Goal: Information Seeking & Learning: Check status

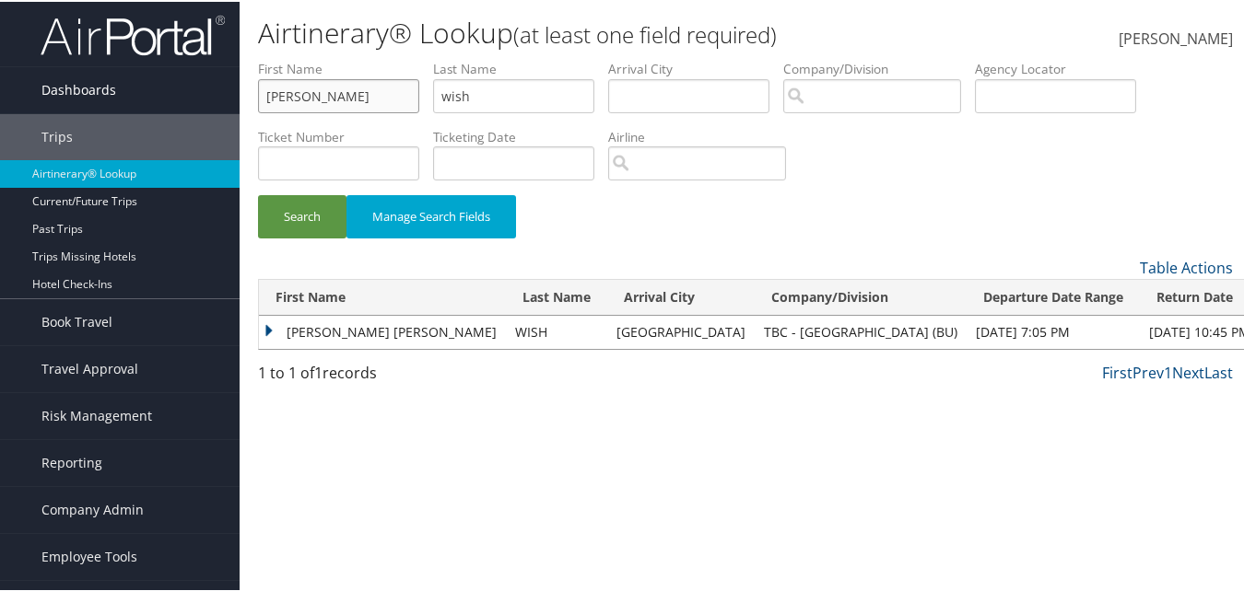
drag, startPoint x: 357, startPoint y: 93, endPoint x: 222, endPoint y: 93, distance: 134.5
click at [222, 93] on div "Dashboards AirPortal 360™ (Manager) AirPortal 360™ (Agent) My Travel Dashboard …" at bounding box center [625, 295] width 1251 height 591
click at [258, 193] on button "Search" at bounding box center [302, 214] width 88 height 43
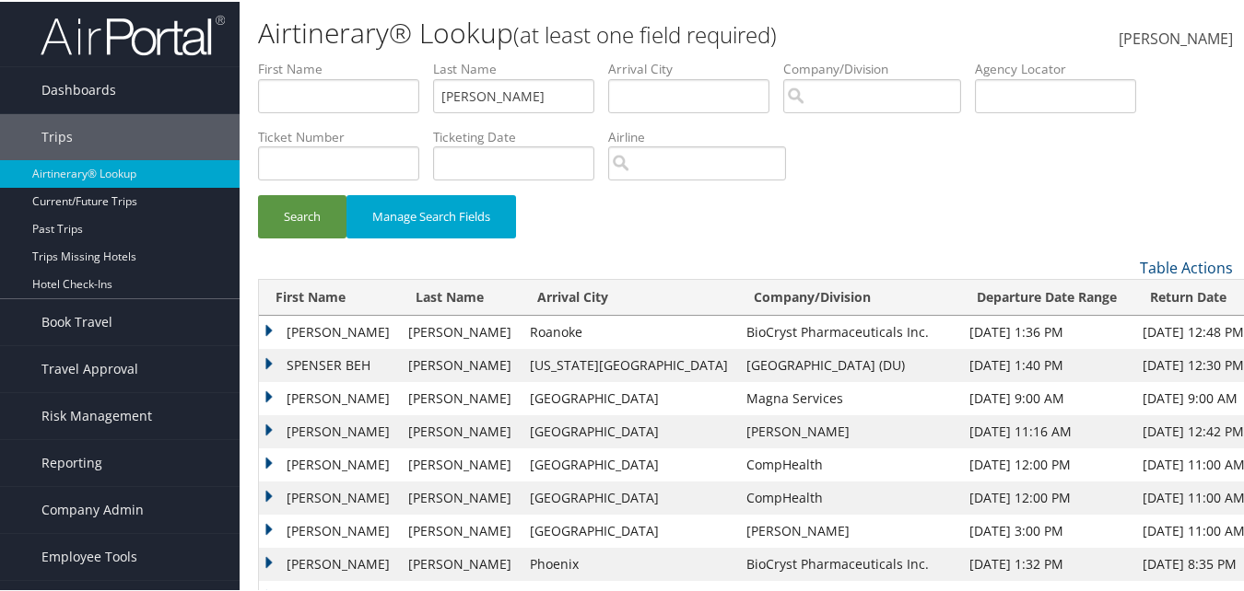
click at [264, 464] on td "Lorna" at bounding box center [329, 463] width 140 height 33
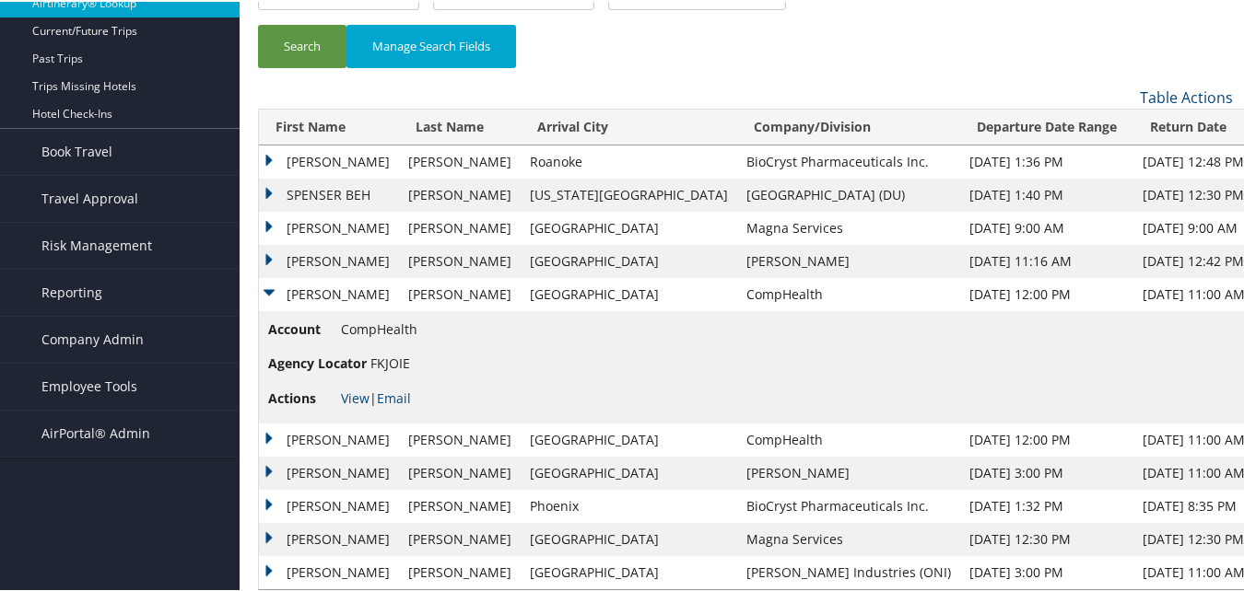
scroll to position [199, 0]
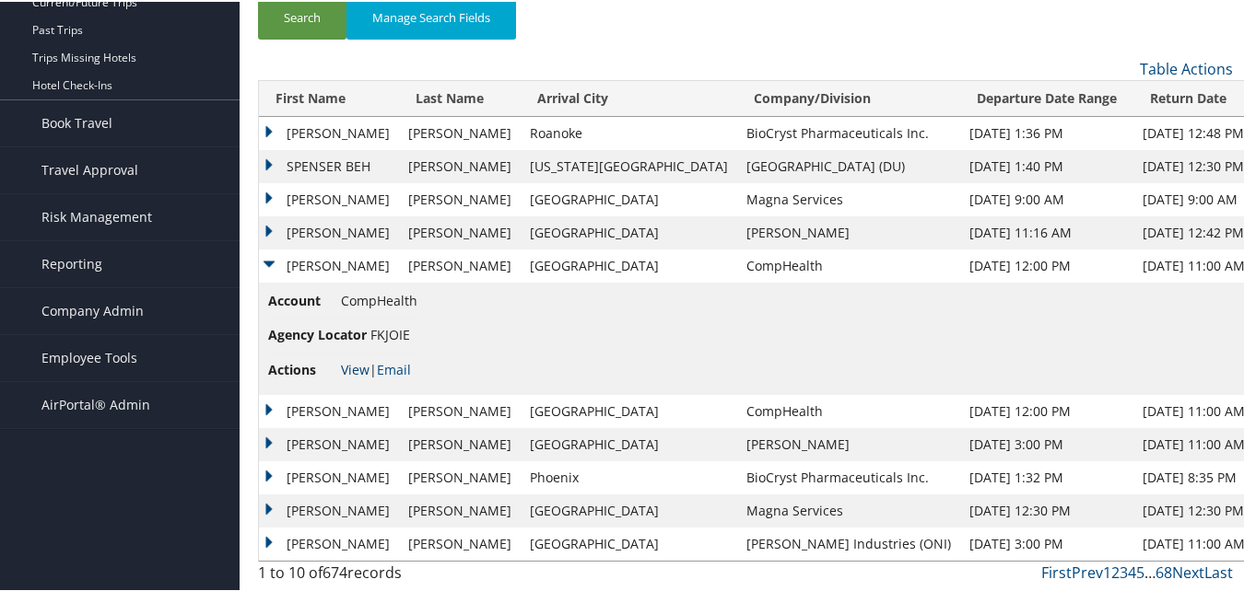
click at [345, 363] on link "View" at bounding box center [355, 368] width 29 height 18
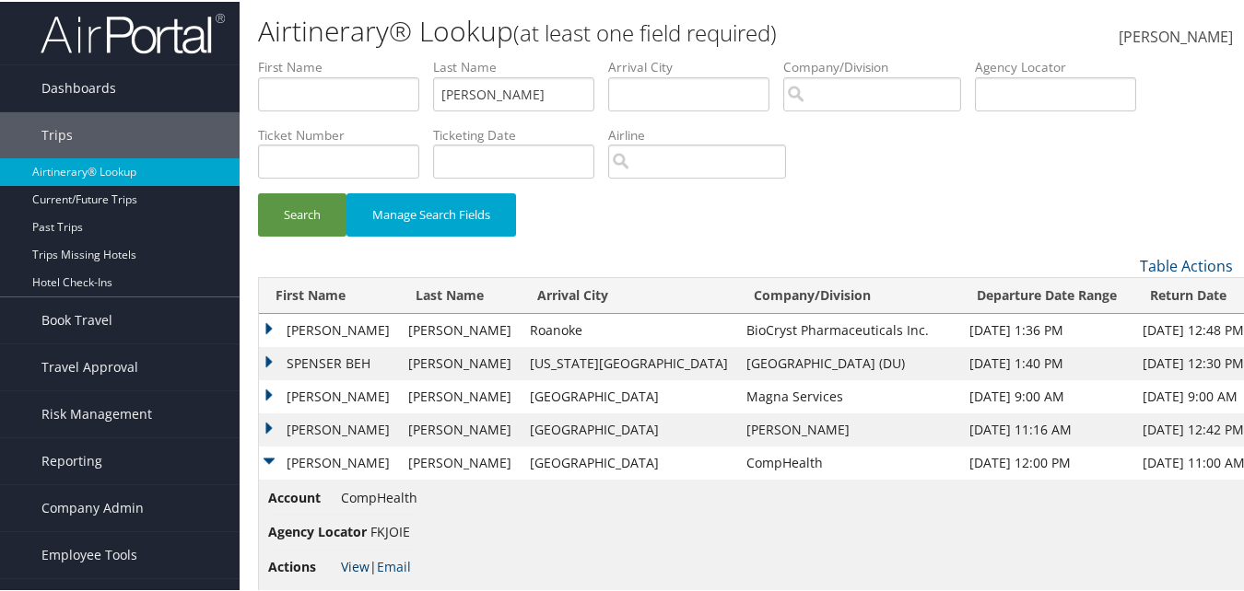
scroll to position [0, 0]
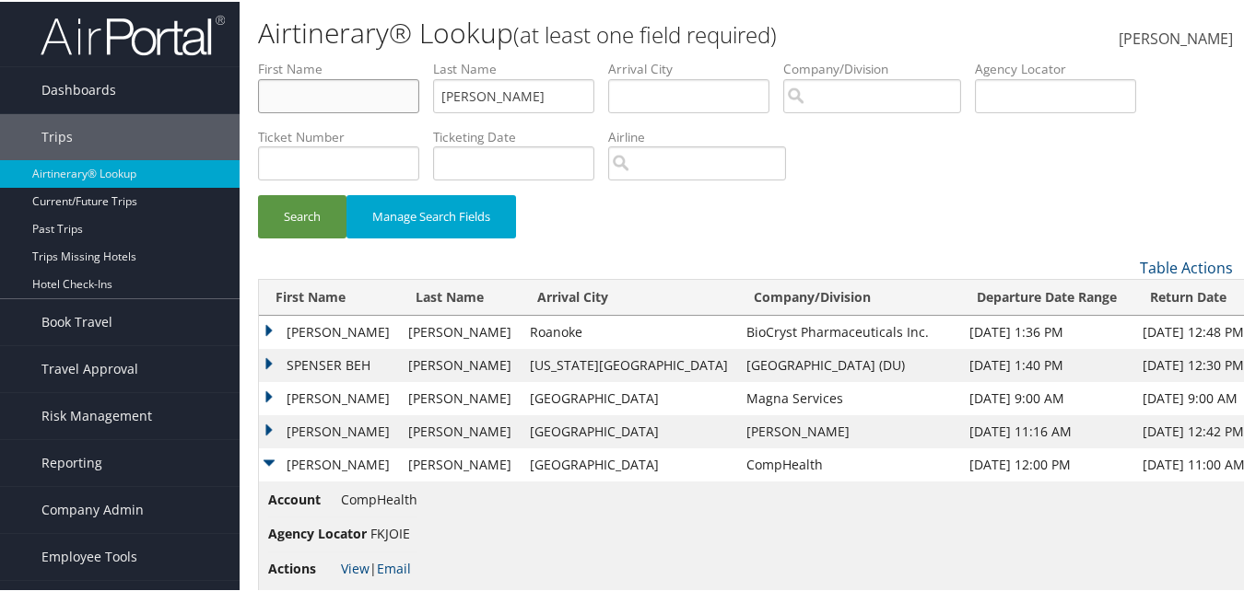
click at [351, 93] on input "text" at bounding box center [338, 94] width 161 height 34
drag, startPoint x: 407, startPoint y: 536, endPoint x: 372, endPoint y: 531, distance: 35.4
click at [372, 531] on span "FKJOIE" at bounding box center [390, 532] width 40 height 18
copy span "FKJOIE"
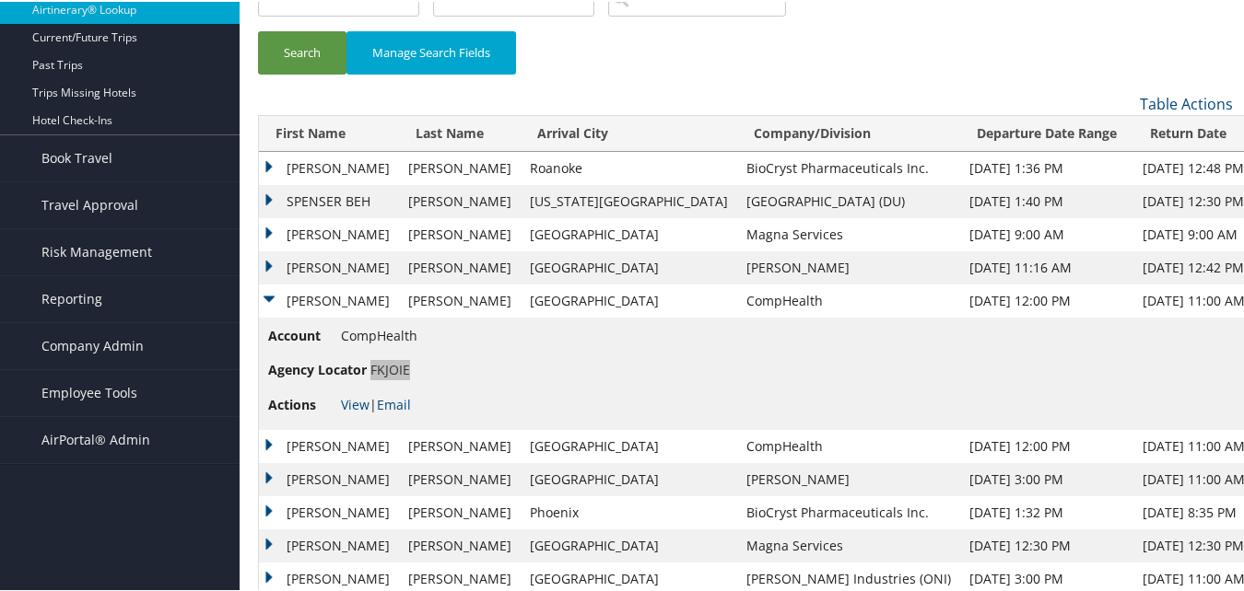
scroll to position [184, 0]
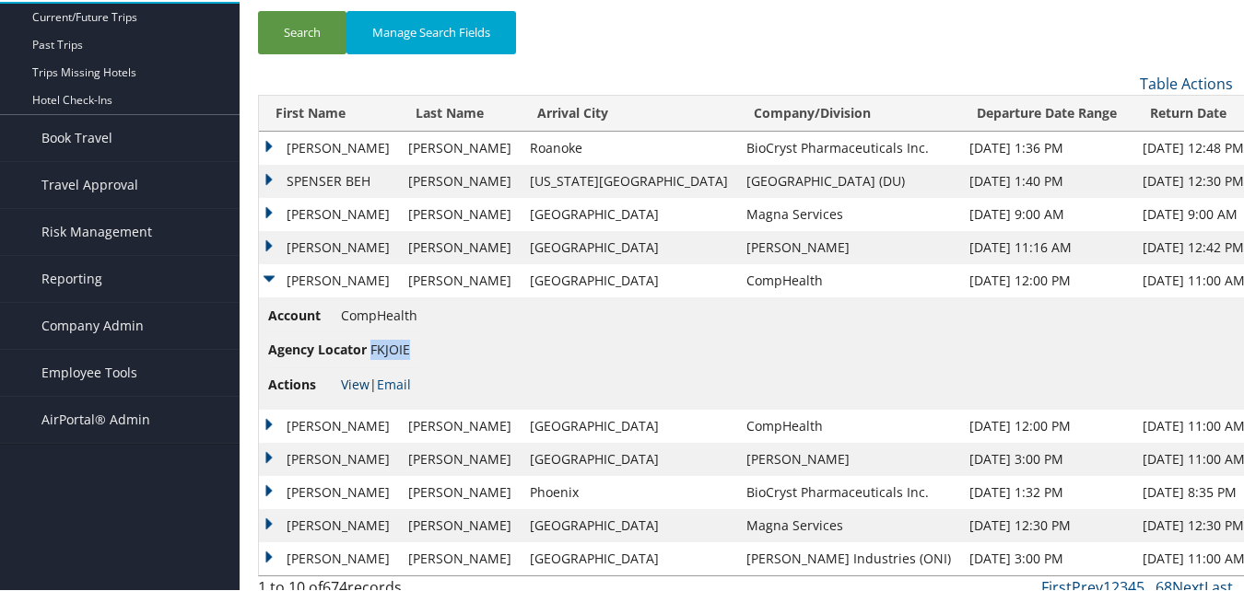
click at [358, 391] on link "View" at bounding box center [355, 383] width 29 height 18
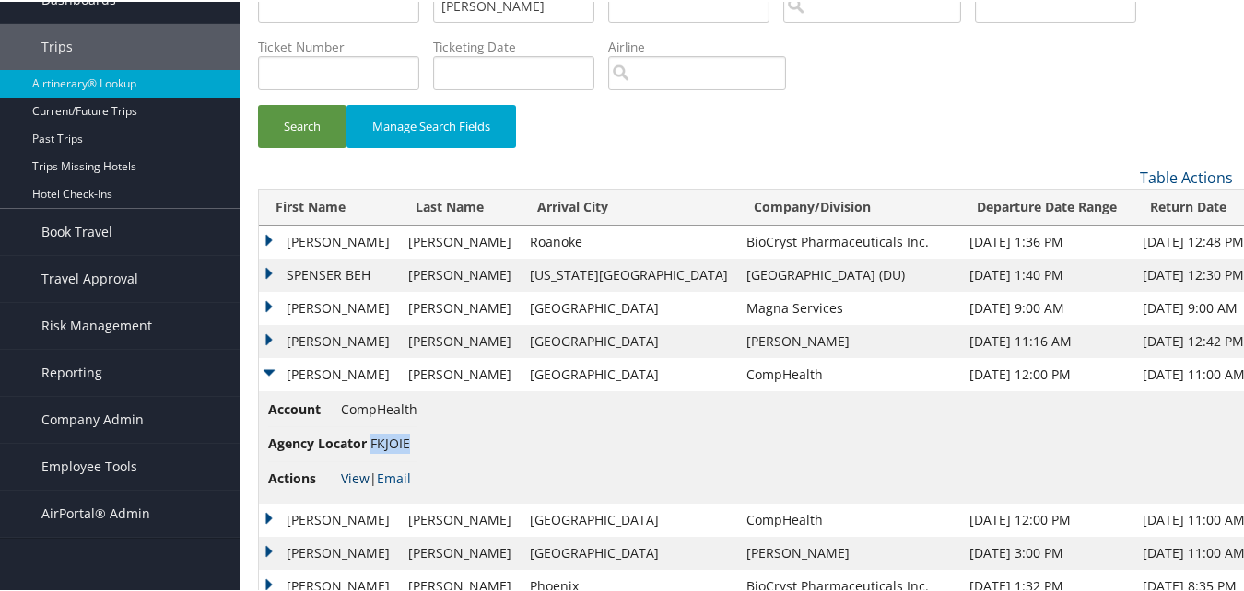
scroll to position [0, 0]
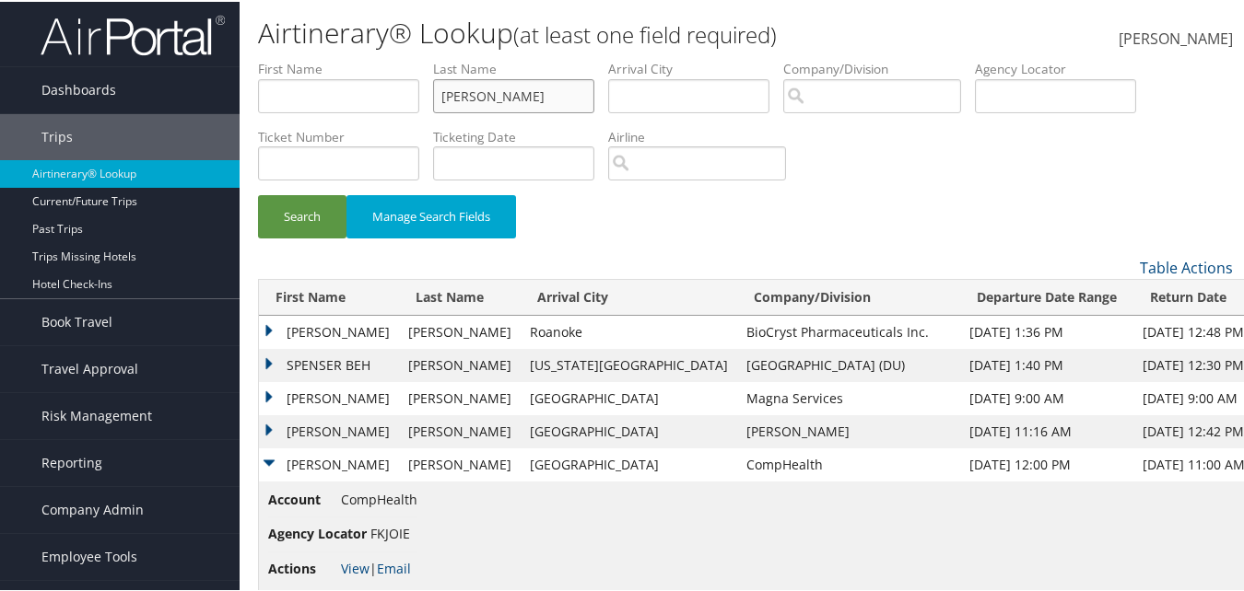
drag, startPoint x: 508, startPoint y: 88, endPoint x: 435, endPoint y: 88, distance: 72.8
click at [436, 88] on input "bland" at bounding box center [513, 94] width 161 height 34
type input "welker"
click at [377, 107] on input "text" at bounding box center [338, 94] width 161 height 34
type input "william"
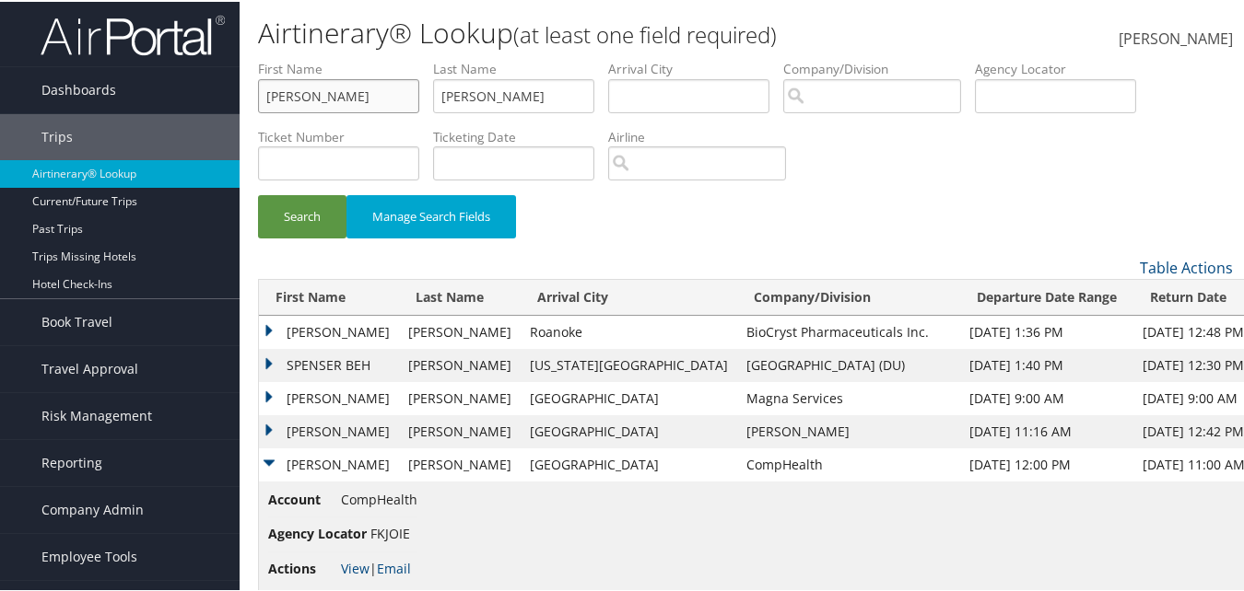
click at [258, 193] on button "Search" at bounding box center [302, 214] width 88 height 43
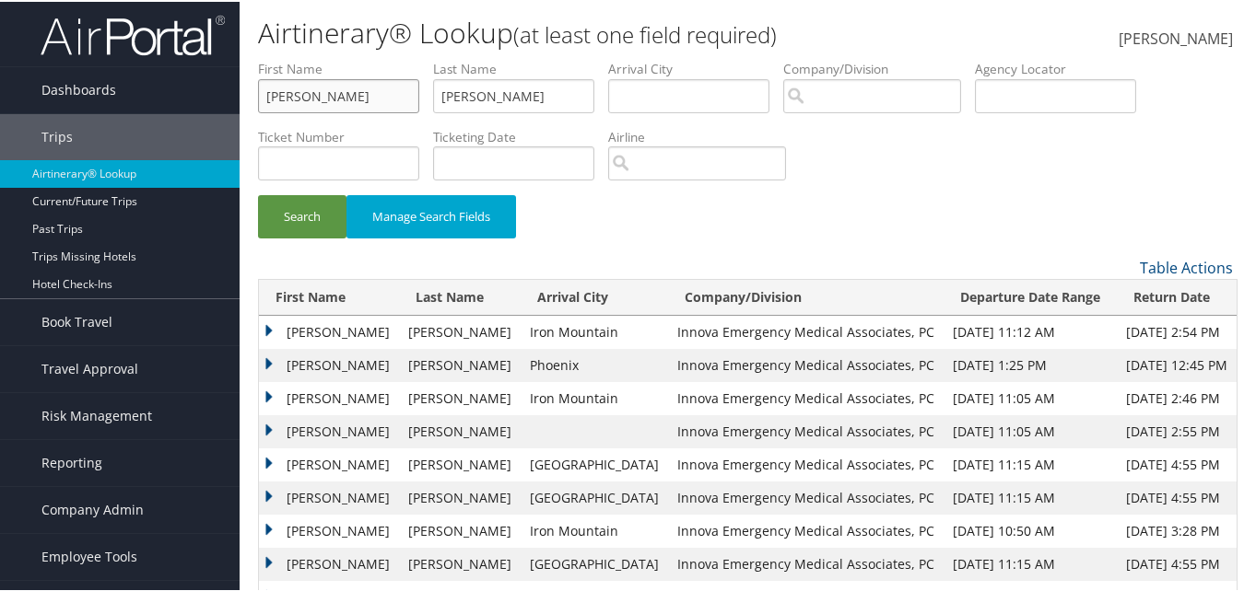
scroll to position [87, 0]
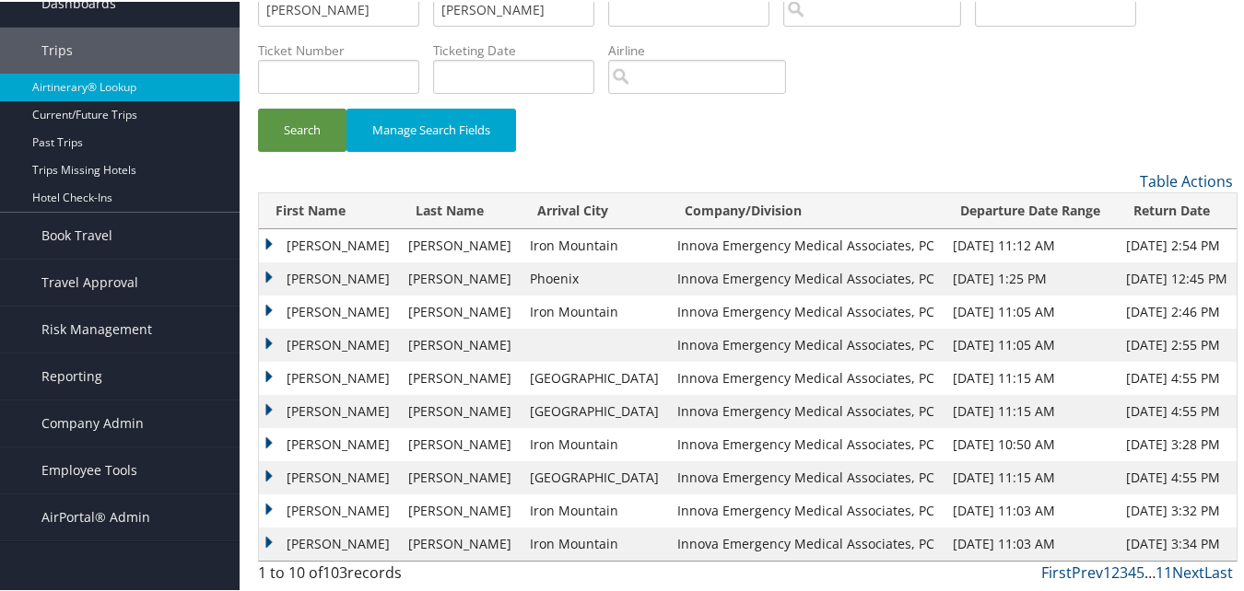
click at [266, 376] on td "WILLIAM GERARD" at bounding box center [329, 376] width 140 height 33
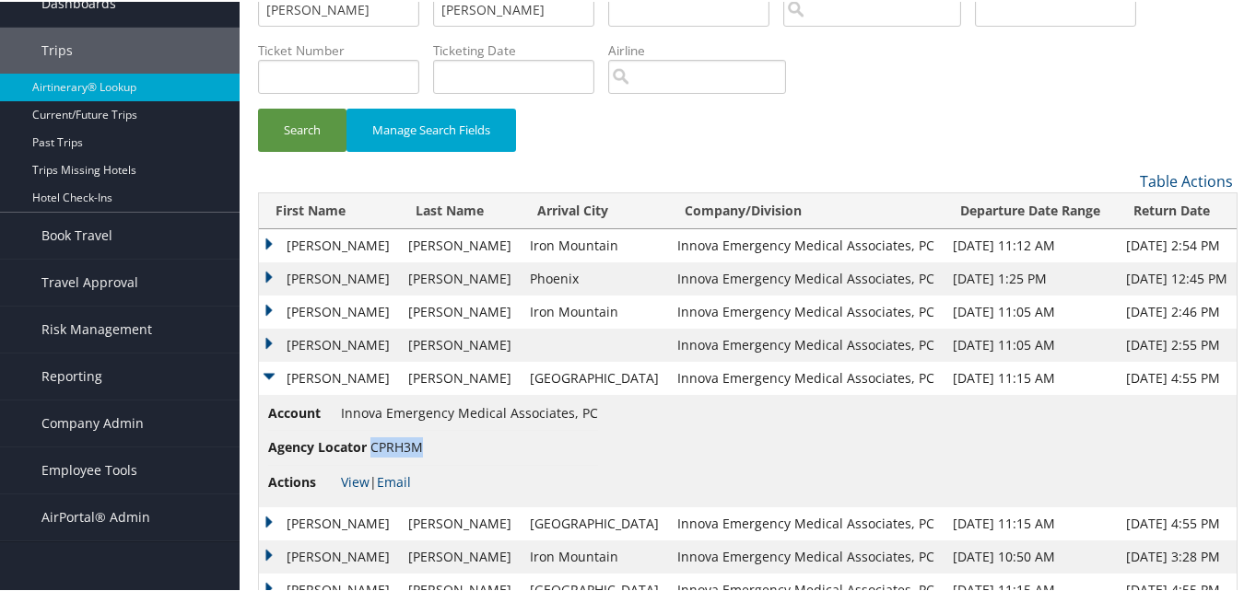
drag, startPoint x: 424, startPoint y: 449, endPoint x: 373, endPoint y: 451, distance: 50.7
click at [373, 451] on li "Agency Locator CPRH3M" at bounding box center [433, 446] width 330 height 34
copy span "CPRH3M"
click at [271, 340] on td "WILLIAM GERARD" at bounding box center [329, 343] width 140 height 33
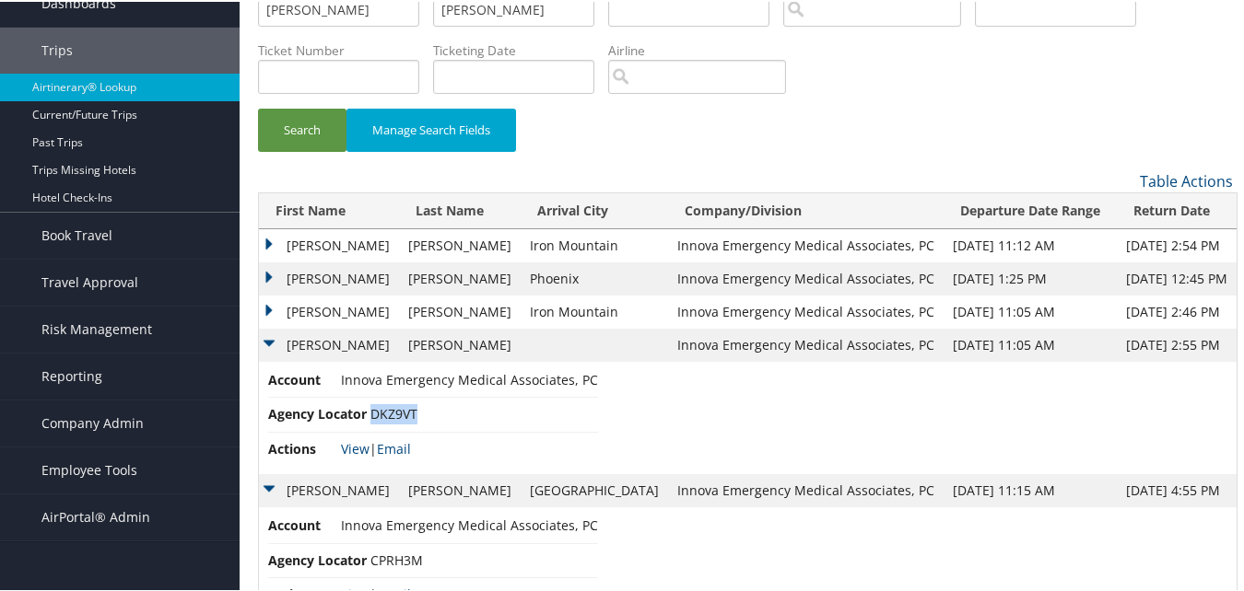
drag, startPoint x: 416, startPoint y: 411, endPoint x: 372, endPoint y: 414, distance: 44.3
click at [372, 414] on span "DKZ9VT" at bounding box center [393, 413] width 47 height 18
copy span "DKZ9VT"
click at [352, 449] on link "View" at bounding box center [355, 448] width 29 height 18
click at [484, 382] on span "Innova Emergency Medical Associates, PC" at bounding box center [469, 378] width 257 height 18
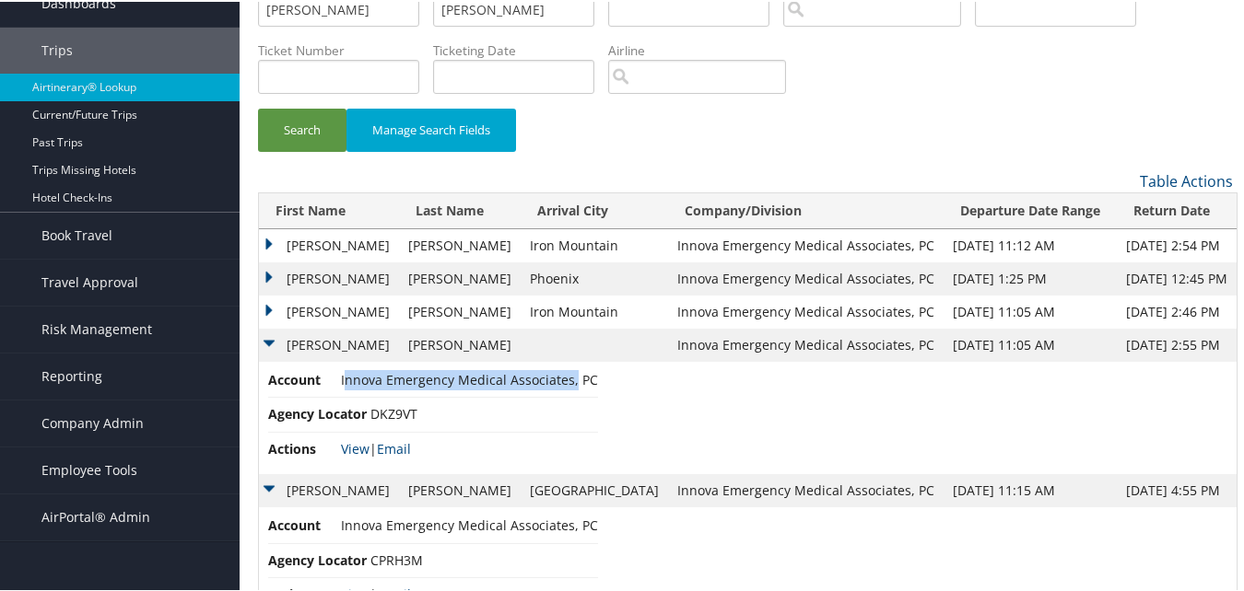
drag, startPoint x: 484, startPoint y: 382, endPoint x: 569, endPoint y: 391, distance: 86.1
click at [569, 391] on li "Account Innova Emergency Medical Associates, PC" at bounding box center [433, 382] width 330 height 28
drag, startPoint x: 569, startPoint y: 391, endPoint x: 633, endPoint y: 406, distance: 65.5
click at [633, 406] on td "Account Innova Emergency Medical Associates, PC Agency Locator DKZ9VT Actions V…" at bounding box center [747, 416] width 977 height 112
drag, startPoint x: 357, startPoint y: 382, endPoint x: 459, endPoint y: 389, distance: 102.5
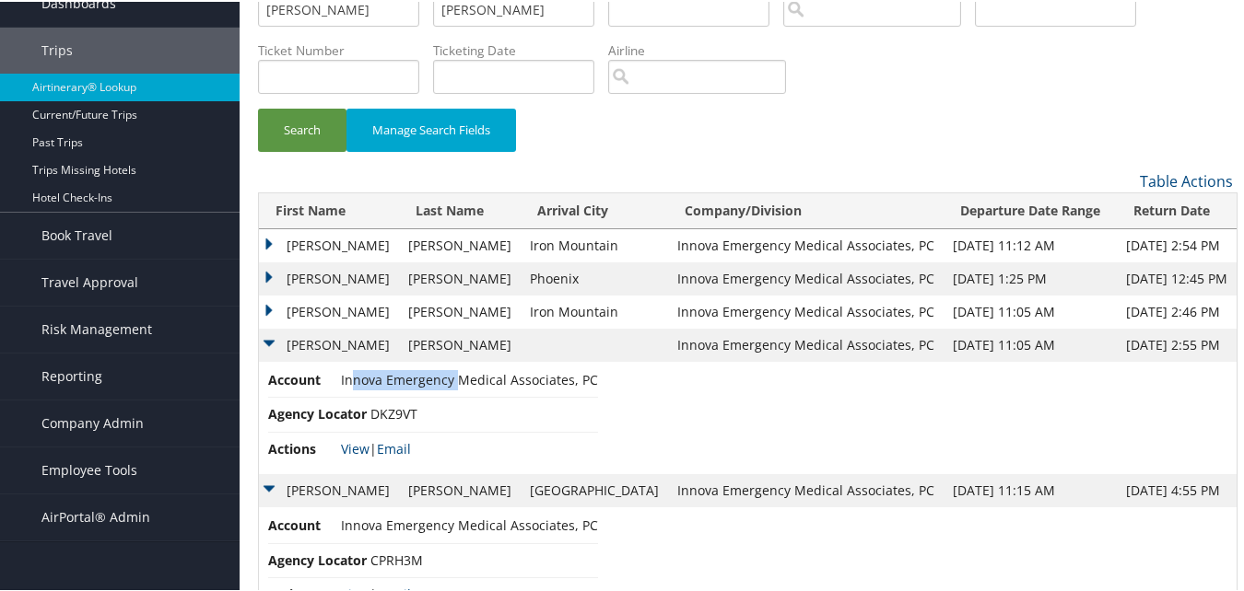
click at [459, 389] on li "Account Innova Emergency Medical Associates, PC" at bounding box center [433, 382] width 330 height 28
drag, startPoint x: 459, startPoint y: 389, endPoint x: 396, endPoint y: 389, distance: 62.6
click at [439, 388] on li "Account Innova Emergency Medical Associates, PC" at bounding box center [433, 382] width 330 height 28
drag, startPoint x: 343, startPoint y: 383, endPoint x: 585, endPoint y: 391, distance: 242.4
click at [585, 391] on li "Account Innova Emergency Medical Associates, PC" at bounding box center [433, 382] width 330 height 28
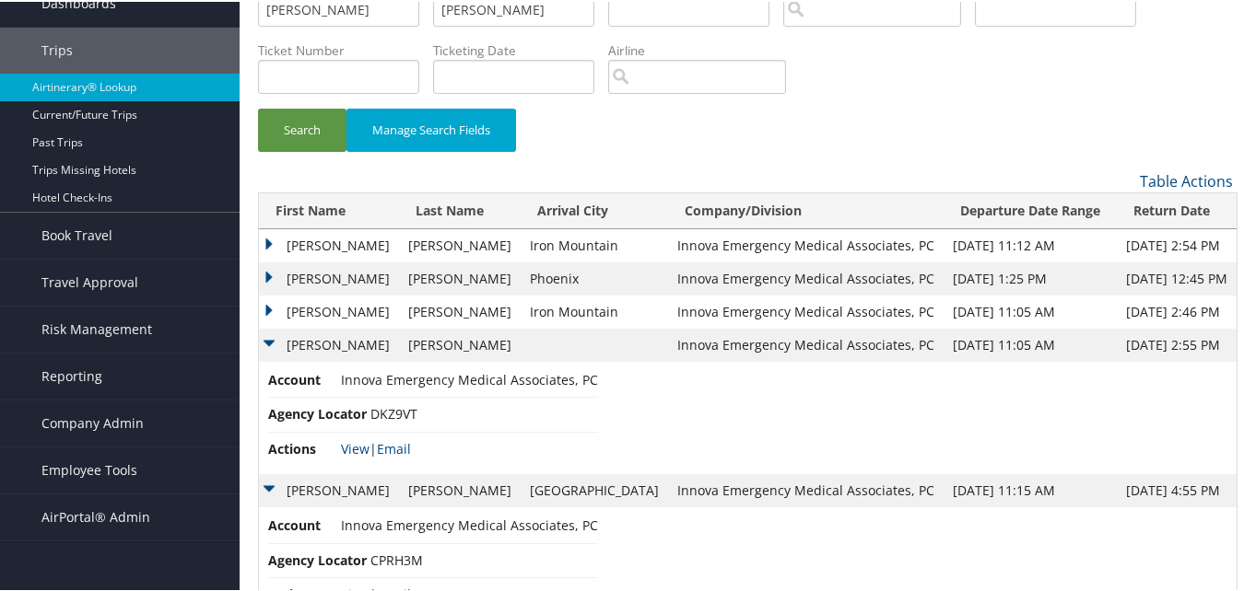
click at [342, 382] on span "Innova Emergency Medical Associates, PC" at bounding box center [469, 378] width 257 height 18
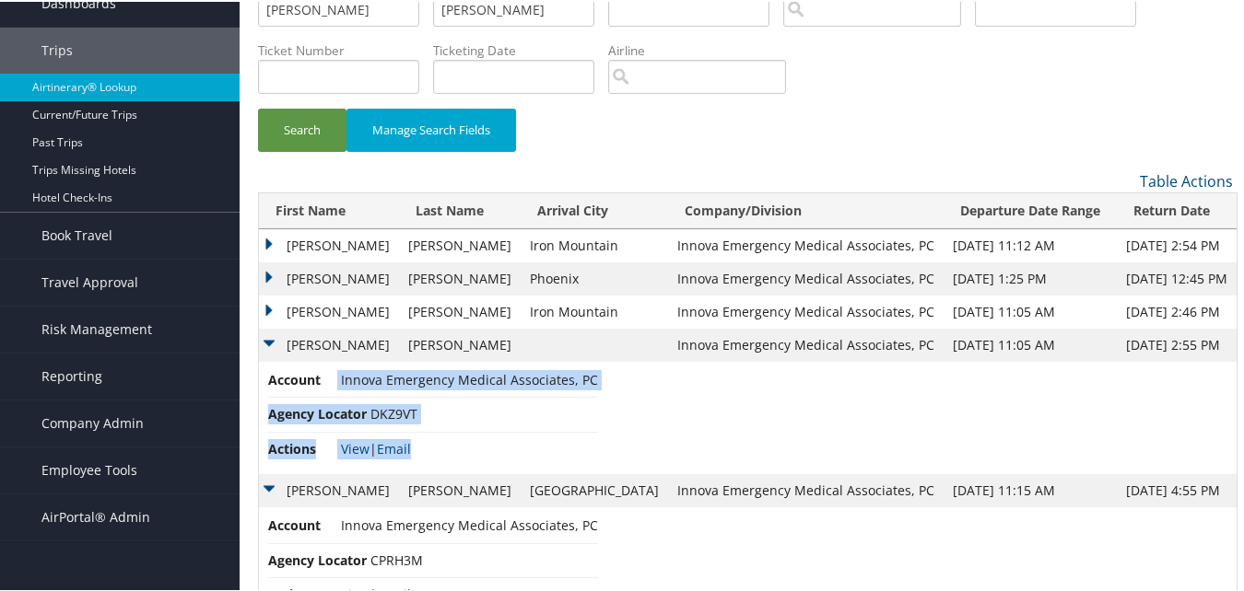
drag, startPoint x: 336, startPoint y: 380, endPoint x: 591, endPoint y: 380, distance: 254.3
click at [591, 380] on td "Account Innova Emergency Medical Associates, PC Agency Locator DKZ9VT Actions V…" at bounding box center [747, 416] width 977 height 112
drag, startPoint x: 591, startPoint y: 380, endPoint x: 577, endPoint y: 393, distance: 18.9
click at [577, 393] on li "Account Innova Emergency Medical Associates, PC" at bounding box center [433, 382] width 330 height 28
drag, startPoint x: 598, startPoint y: 378, endPoint x: 357, endPoint y: 365, distance: 240.8
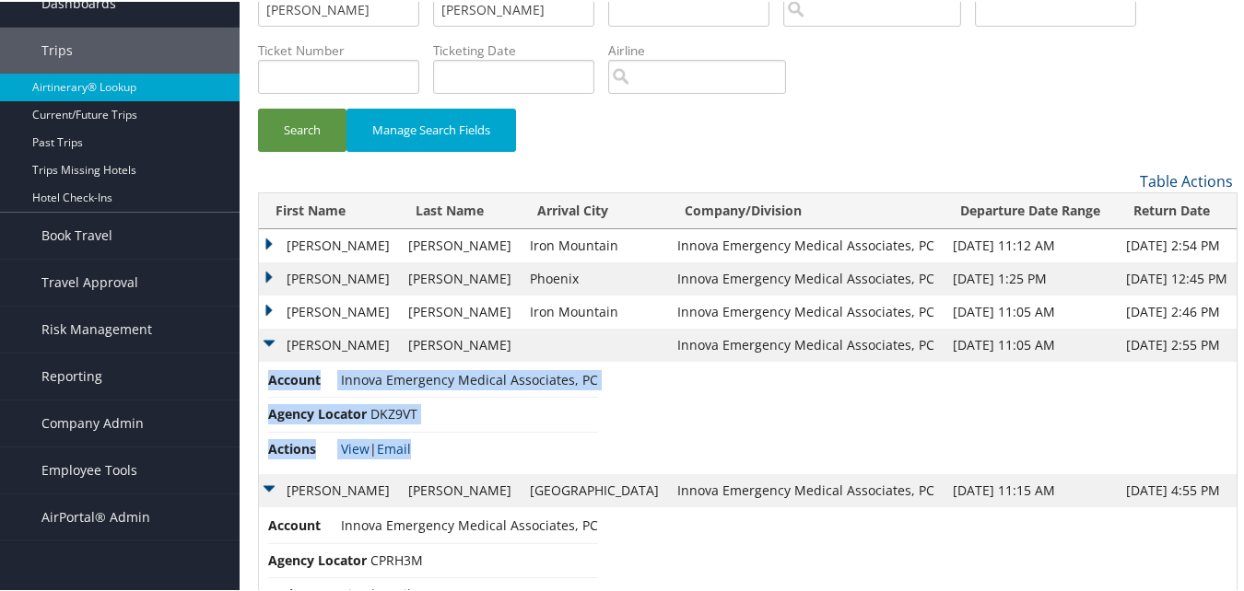
click at [357, 365] on td "Account Innova Emergency Medical Associates, PC Agency Locator DKZ9VT Actions V…" at bounding box center [747, 416] width 977 height 112
drag, startPoint x: 357, startPoint y: 365, endPoint x: 499, endPoint y: 407, distance: 148.1
click at [499, 407] on li "Agency Locator DKZ9VT" at bounding box center [433, 413] width 330 height 34
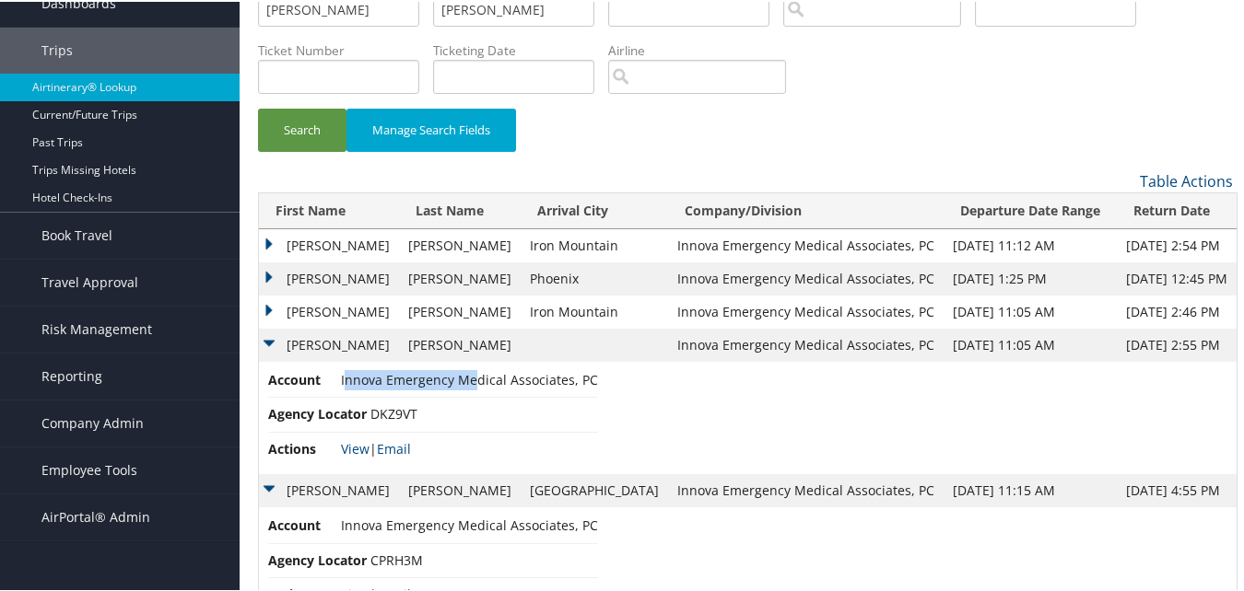
drag, startPoint x: 343, startPoint y: 379, endPoint x: 471, endPoint y: 377, distance: 128.1
click at [471, 377] on span "Innova Emergency Medical Associates, PC" at bounding box center [469, 378] width 257 height 18
drag, startPoint x: 471, startPoint y: 377, endPoint x: 496, endPoint y: 386, distance: 26.5
click at [480, 387] on li "Account Innova Emergency Medical Associates, PC" at bounding box center [433, 382] width 330 height 28
click at [591, 380] on td "Account Innova Emergency Medical Associates, PC Agency Locator DKZ9VT Actions V…" at bounding box center [747, 416] width 977 height 112
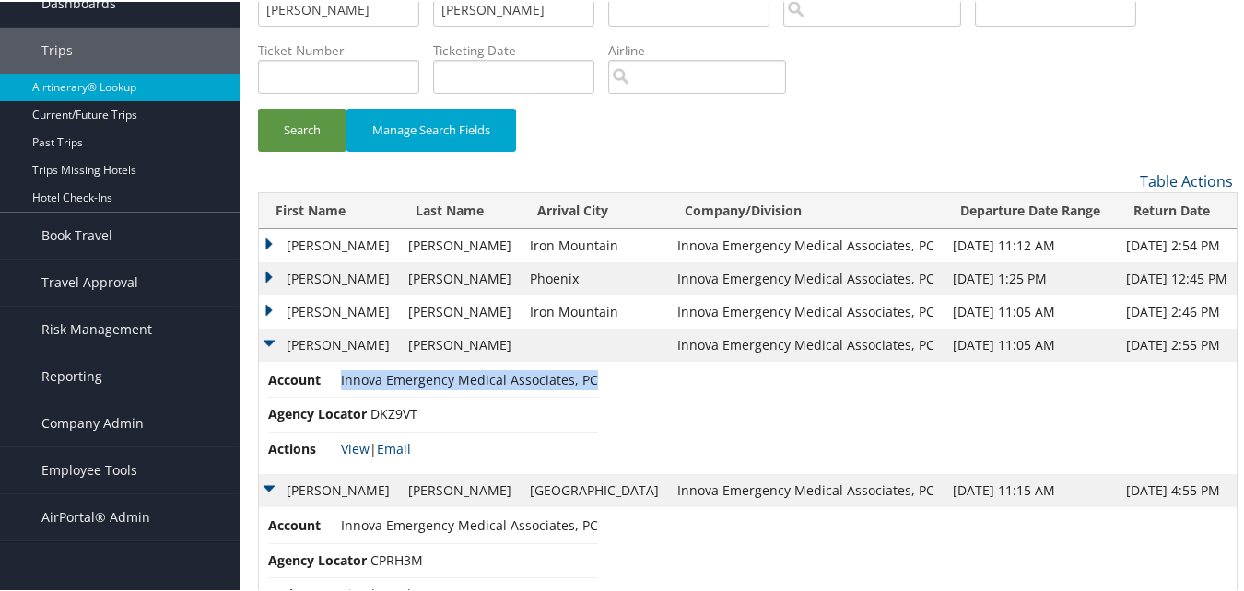
drag, startPoint x: 589, startPoint y: 380, endPoint x: 339, endPoint y: 380, distance: 249.7
click at [339, 380] on li "Account Innova Emergency Medical Associates, PC" at bounding box center [433, 382] width 330 height 28
click at [341, 379] on span "Innova Emergency Medical Associates, PC" at bounding box center [469, 378] width 257 height 18
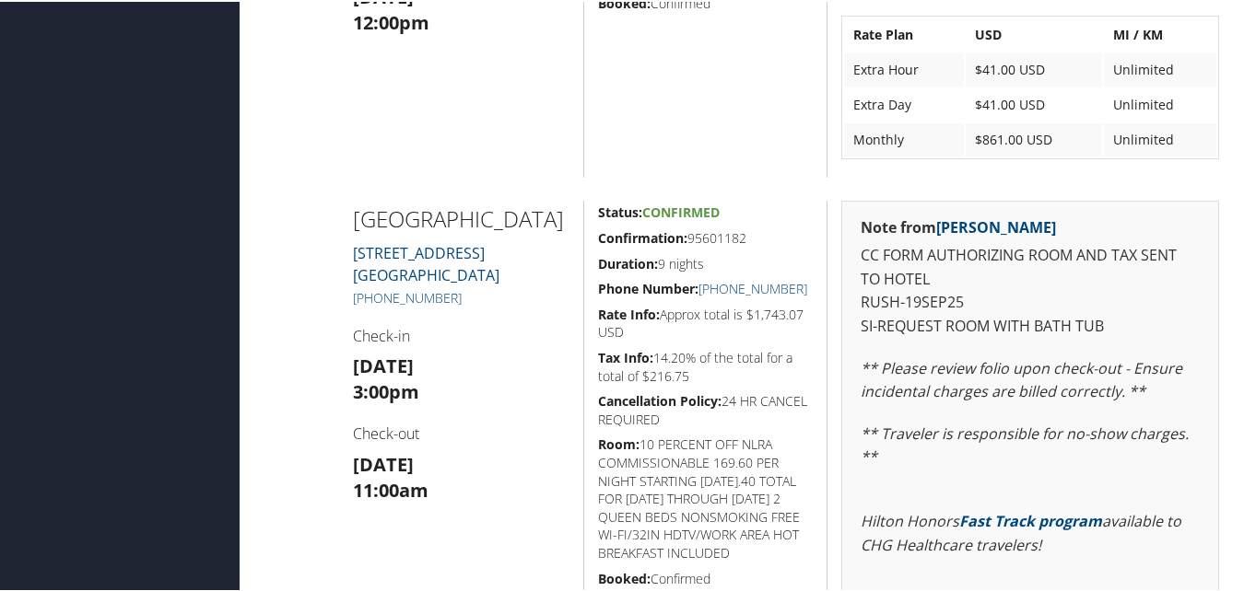
scroll to position [778, 0]
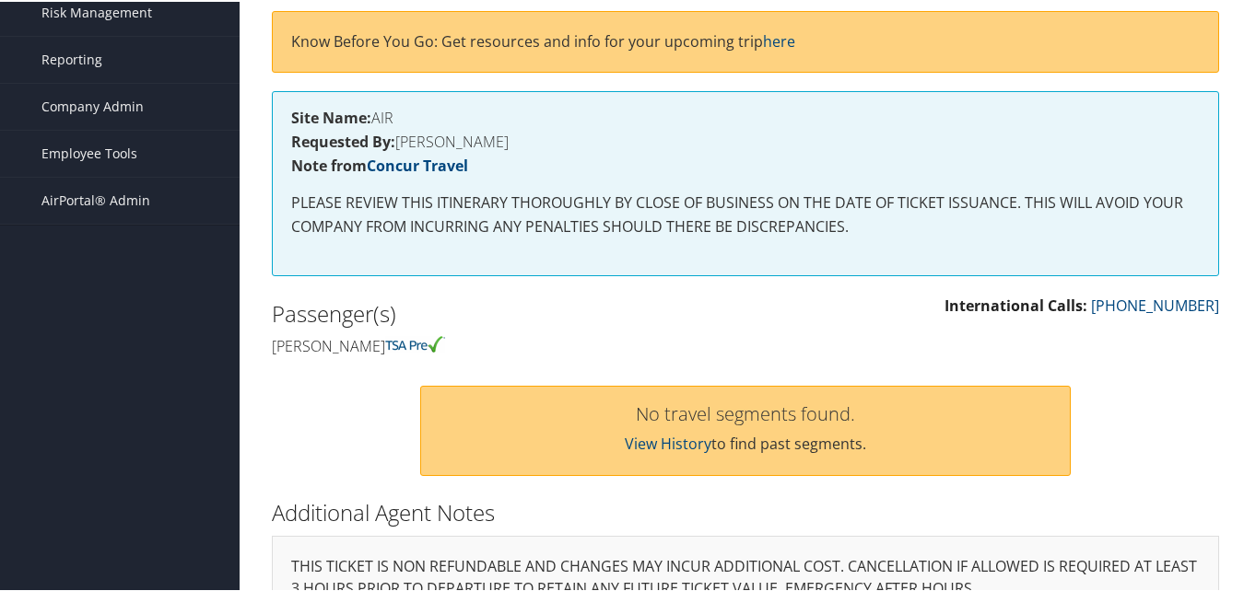
scroll to position [276, 0]
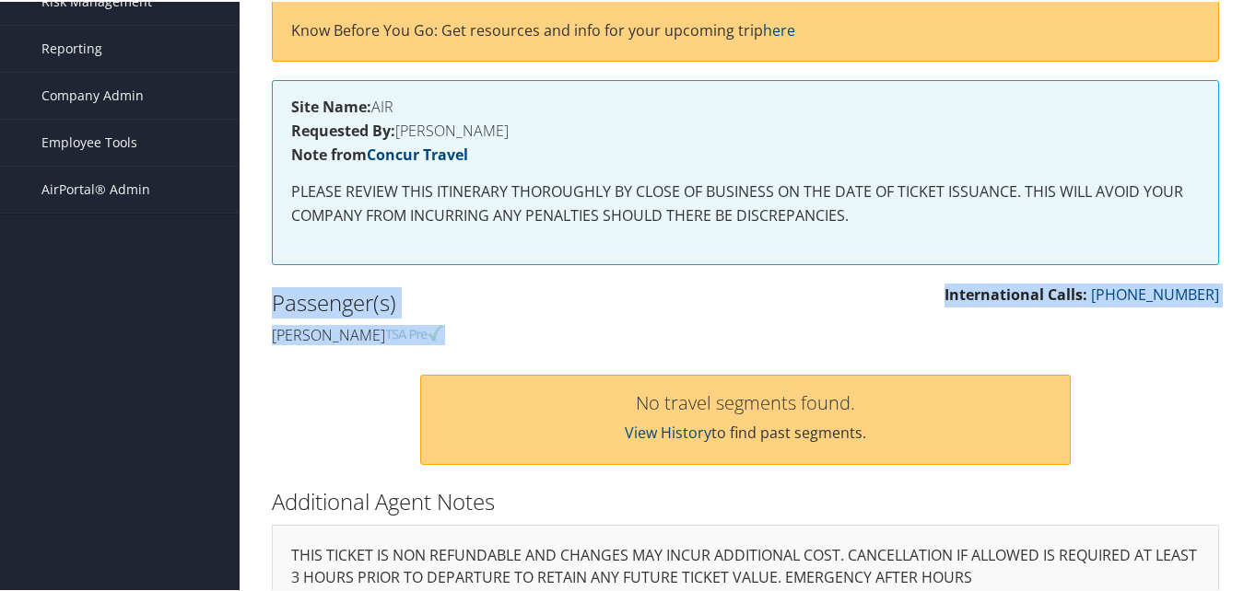
click at [795, 350] on div "Admin Actions Repair Airtinerary® 86348100 [DATE] - [DATE] DKZ9VT Agency Locato…" at bounding box center [745, 280] width 975 height 996
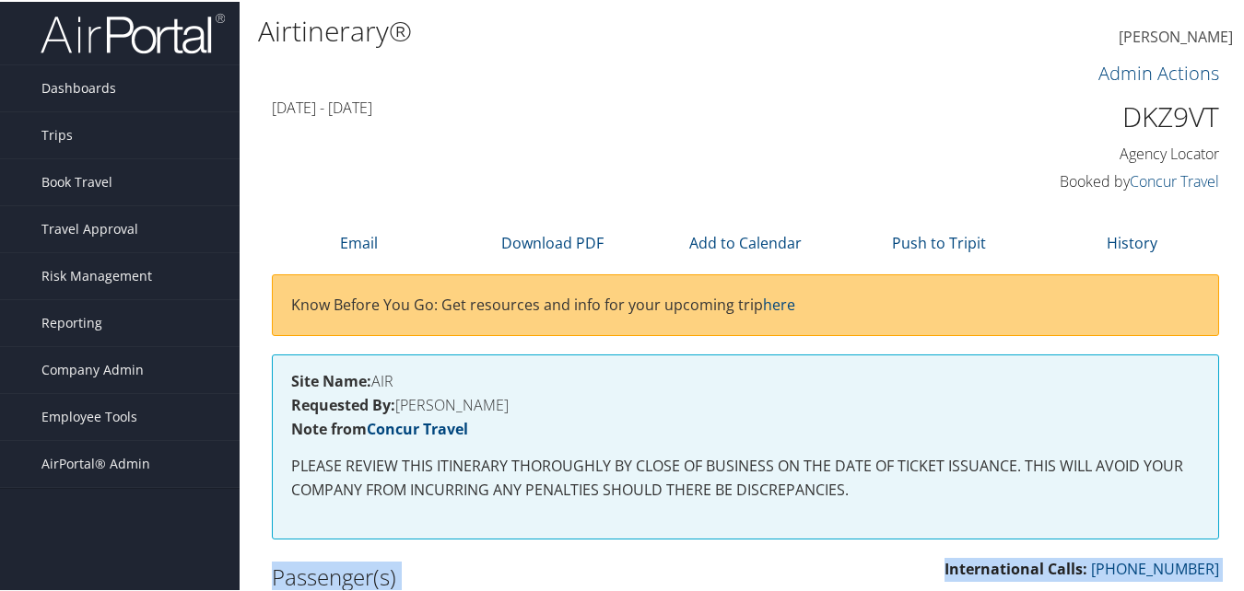
scroll to position [0, 0]
